Goal: Task Accomplishment & Management: Manage account settings

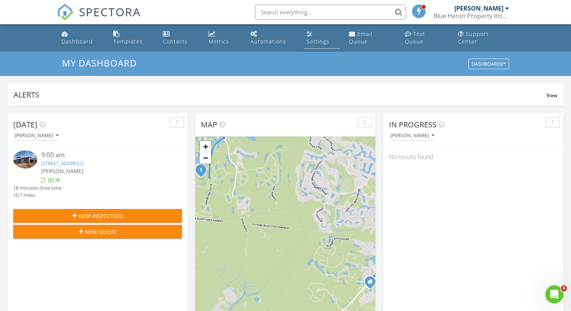
click at [286, 38] on div "Settings" at bounding box center [318, 41] width 23 height 7
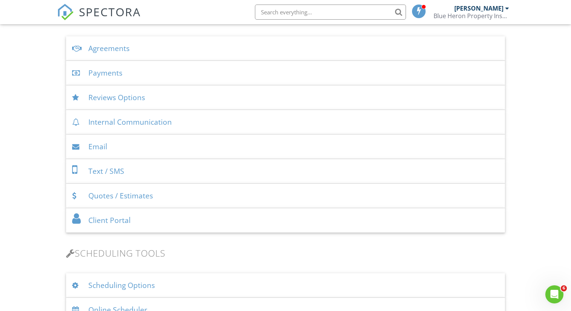
scroll to position [274, 0]
click at [218, 141] on div "Email" at bounding box center [285, 148] width 439 height 25
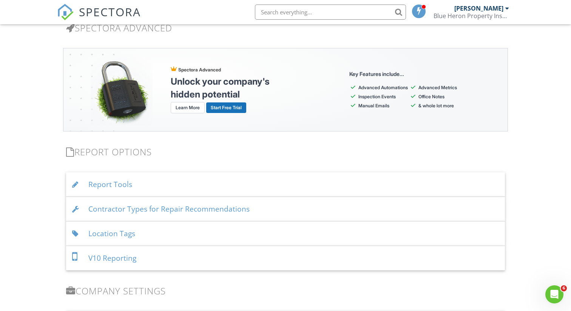
scroll to position [1287, 0]
click at [187, 173] on div "Report Tools" at bounding box center [285, 185] width 439 height 25
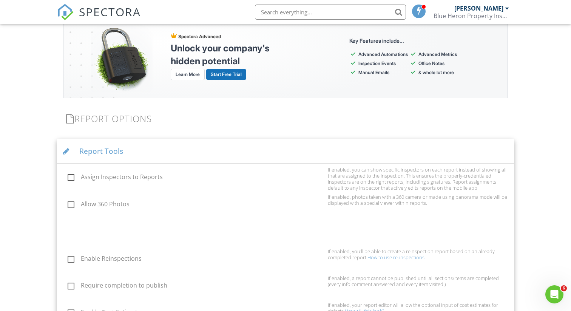
scroll to position [1326, 0]
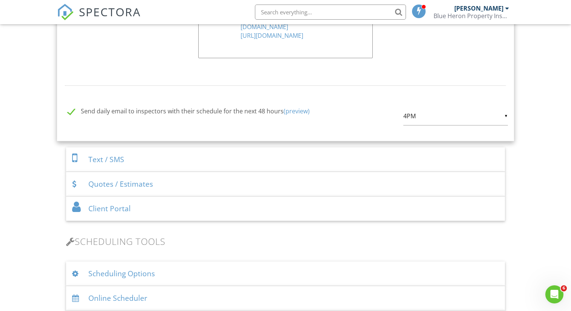
click at [193, 197] on div "Client Portal" at bounding box center [285, 209] width 439 height 25
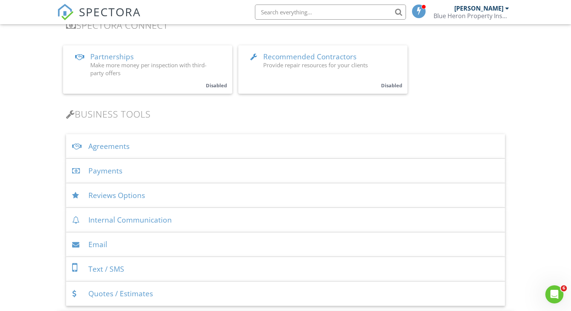
scroll to position [173, 0]
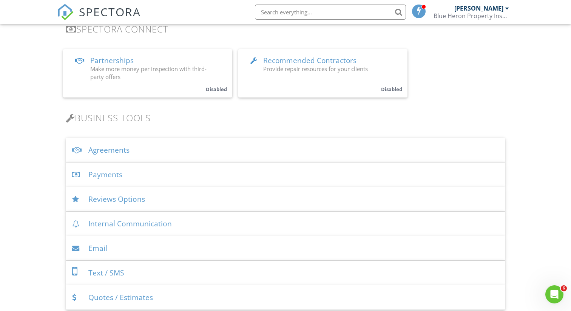
click at [188, 193] on div "Reviews Options" at bounding box center [285, 199] width 439 height 25
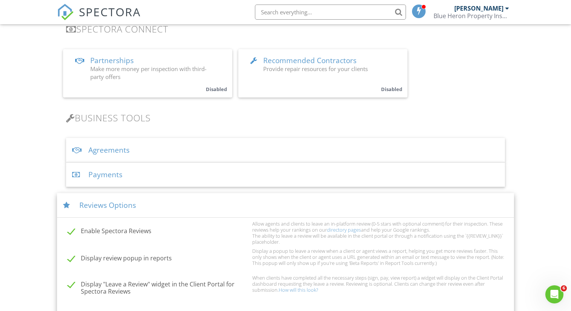
click at [188, 193] on div "Reviews Options" at bounding box center [285, 205] width 457 height 25
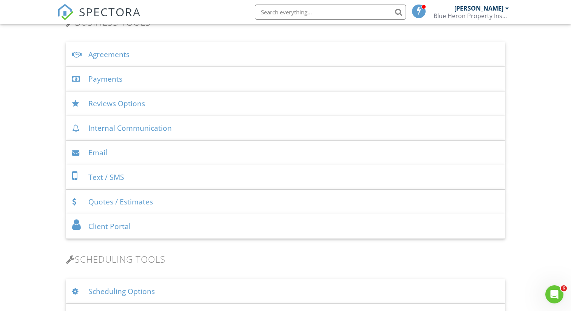
scroll to position [271, 0]
click at [180, 213] on div "Client Portal" at bounding box center [285, 225] width 439 height 25
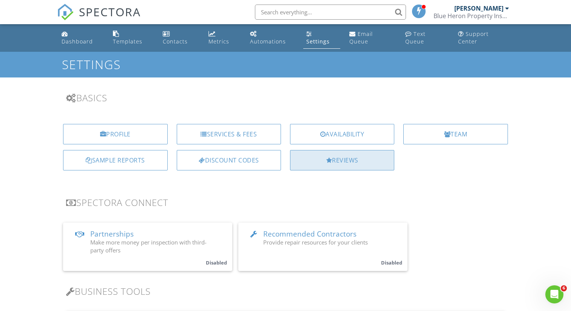
click at [339, 161] on div "Reviews" at bounding box center [342, 160] width 104 height 20
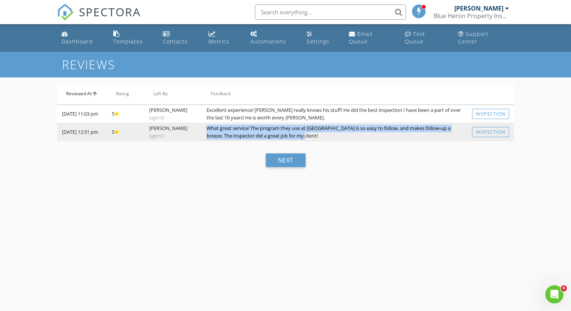
drag, startPoint x: 211, startPoint y: 120, endPoint x: 322, endPoint y: 130, distance: 111.5
click at [322, 130] on td "What great service! The program they use at Blue Heron is so easy to follow, an…" at bounding box center [335, 132] width 266 height 18
copy td "What great service! The program they use at Blue Heron is so easy to follow, an…"
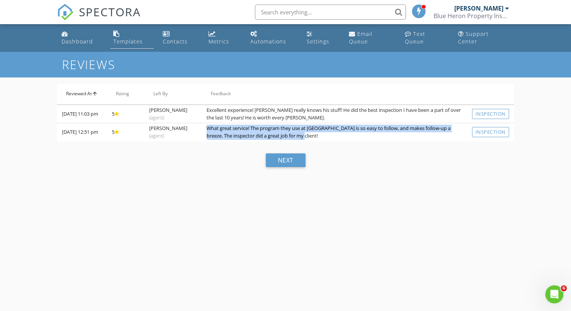
click at [144, 29] on link "Templates" at bounding box center [131, 38] width 43 height 22
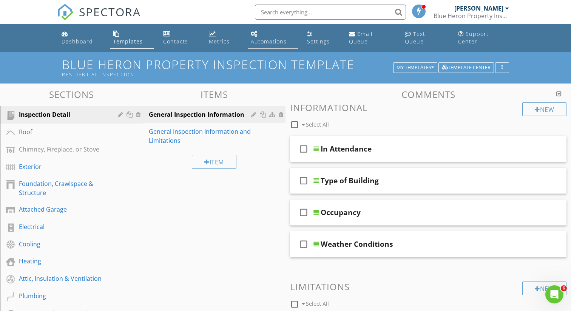
click at [287, 38] on div "Automations" at bounding box center [269, 41] width 36 height 7
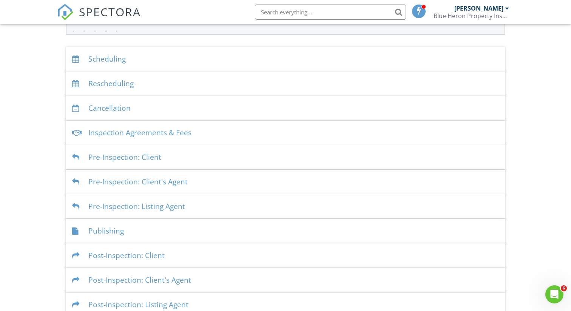
scroll to position [147, 0]
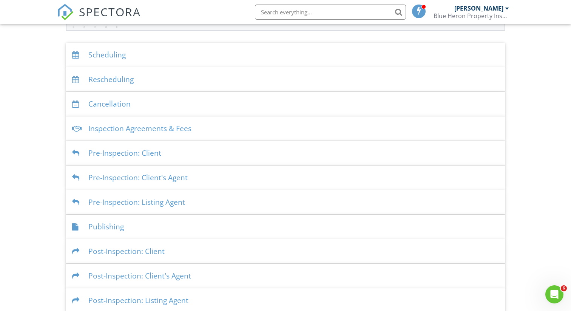
click at [187, 245] on div "Post-Inspection: Client" at bounding box center [285, 251] width 439 height 25
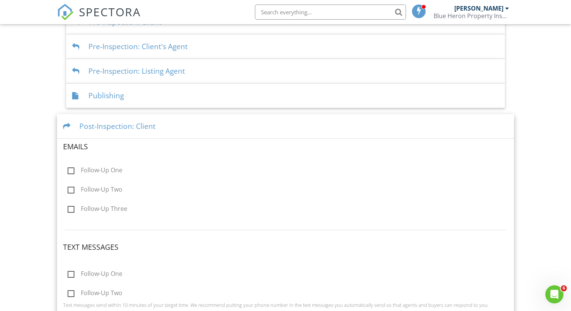
scroll to position [268, 0]
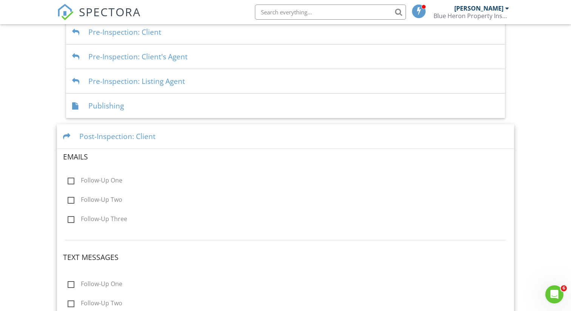
click at [185, 94] on div "Publishing" at bounding box center [285, 106] width 439 height 25
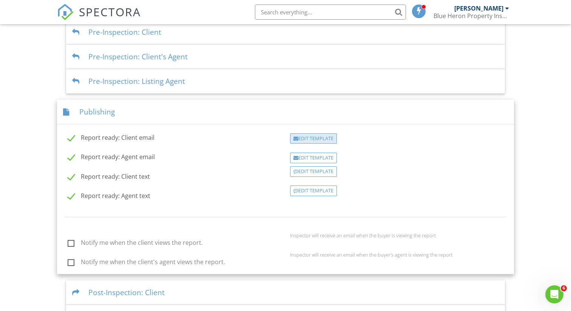
click at [308, 133] on div "Edit Template" at bounding box center [313, 138] width 47 height 11
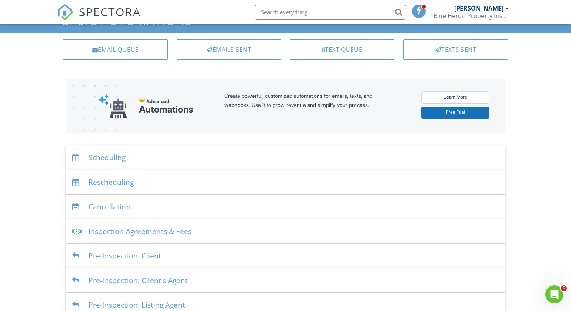
scroll to position [21, 0]
